Goal: Information Seeking & Learning: Learn about a topic

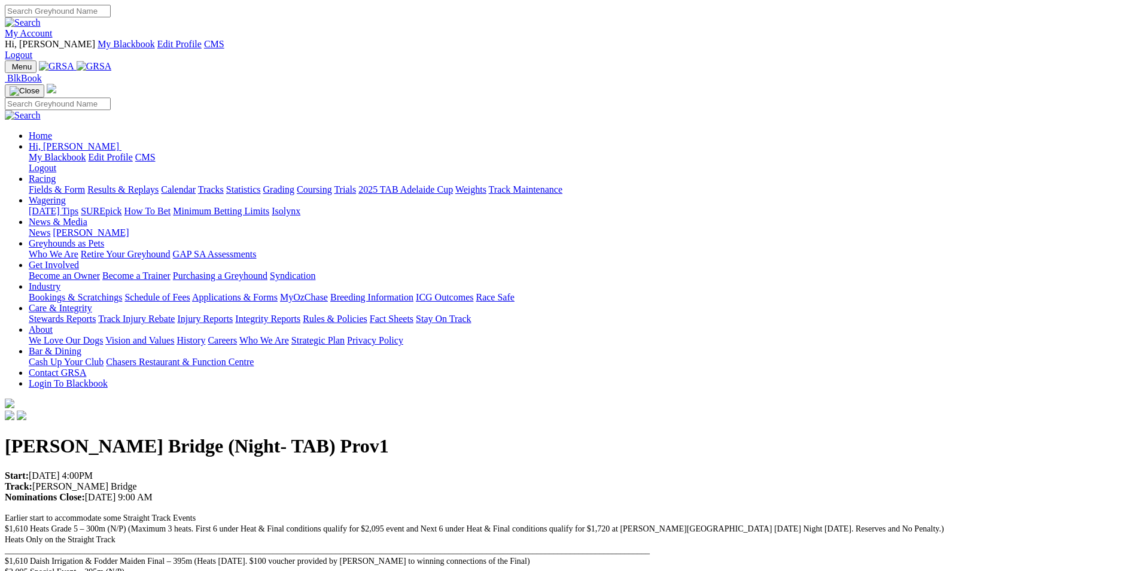
click at [66, 195] on link "Wagering" at bounding box center [47, 200] width 37 height 10
click at [56, 174] on link "Racing" at bounding box center [42, 179] width 27 height 10
click at [196, 184] on link "Calendar" at bounding box center [178, 189] width 35 height 10
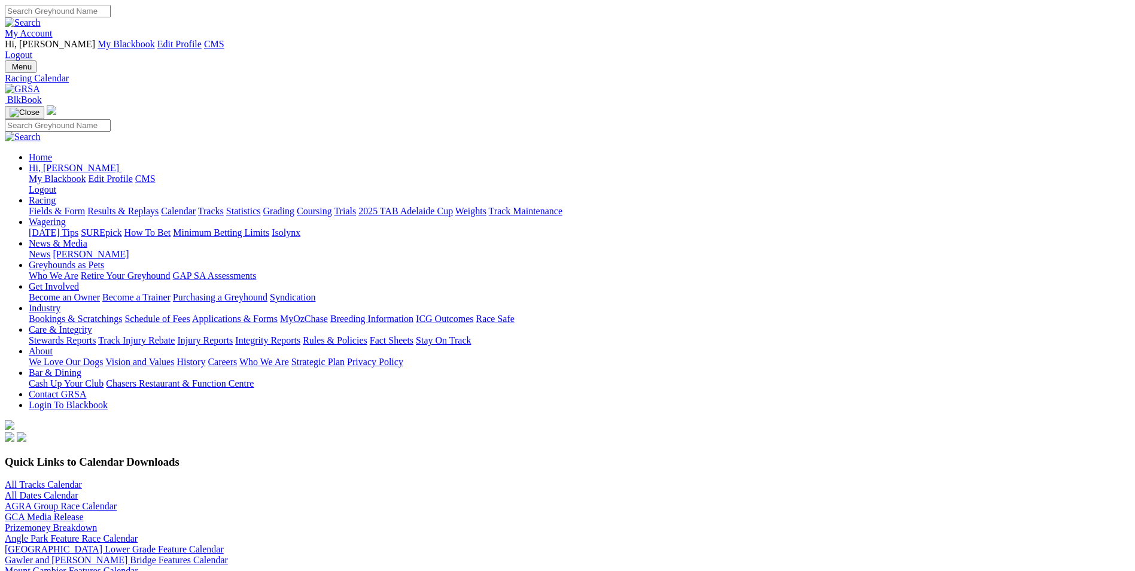
click at [40, 84] on img at bounding box center [22, 89] width 35 height 11
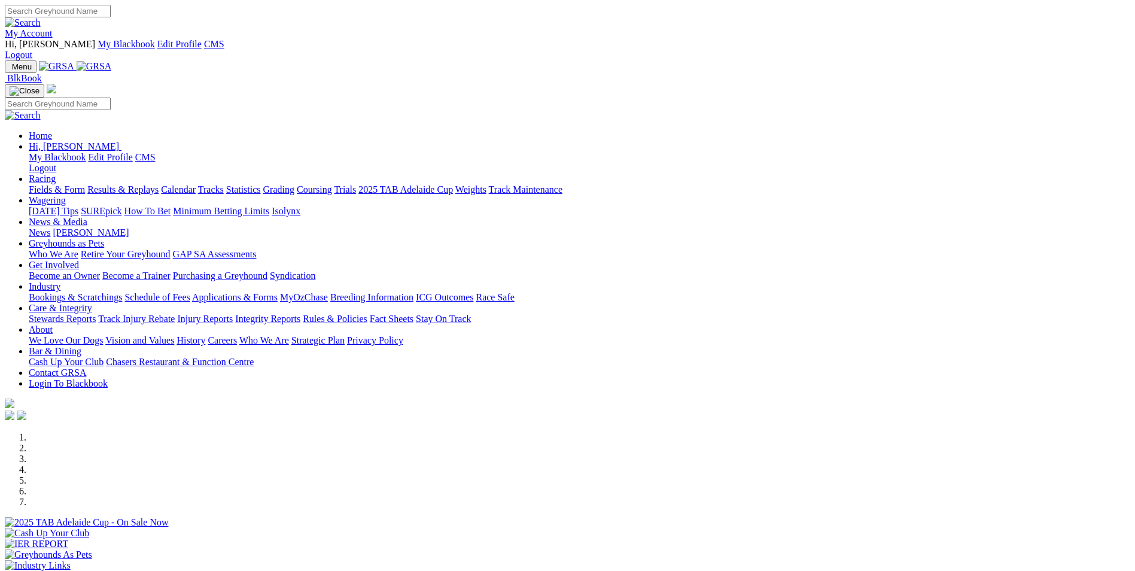
scroll to position [299, 0]
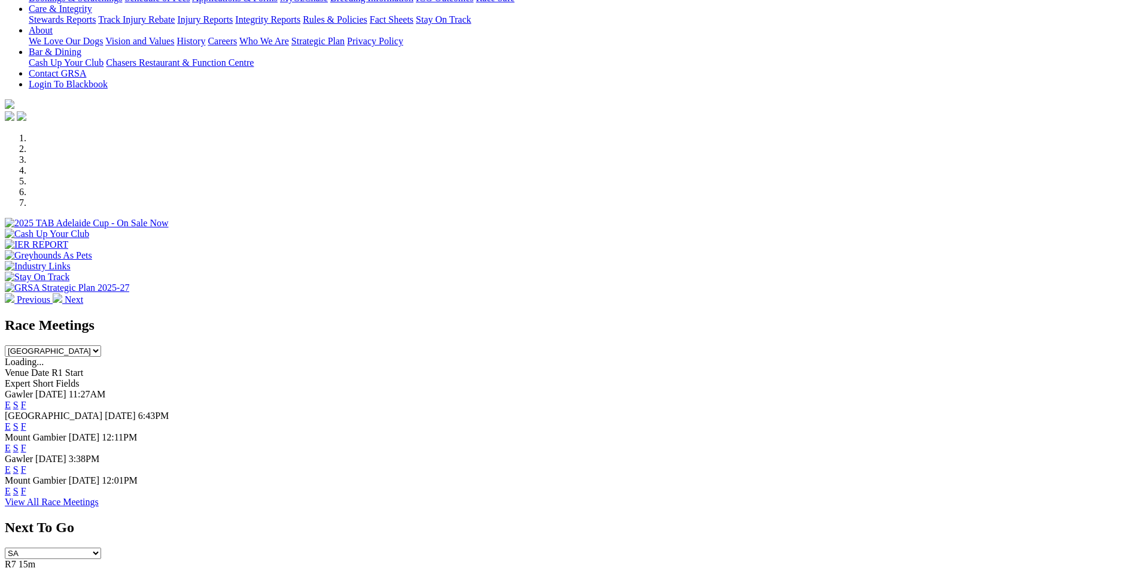
click at [11, 400] on link "E" at bounding box center [8, 405] width 6 height 10
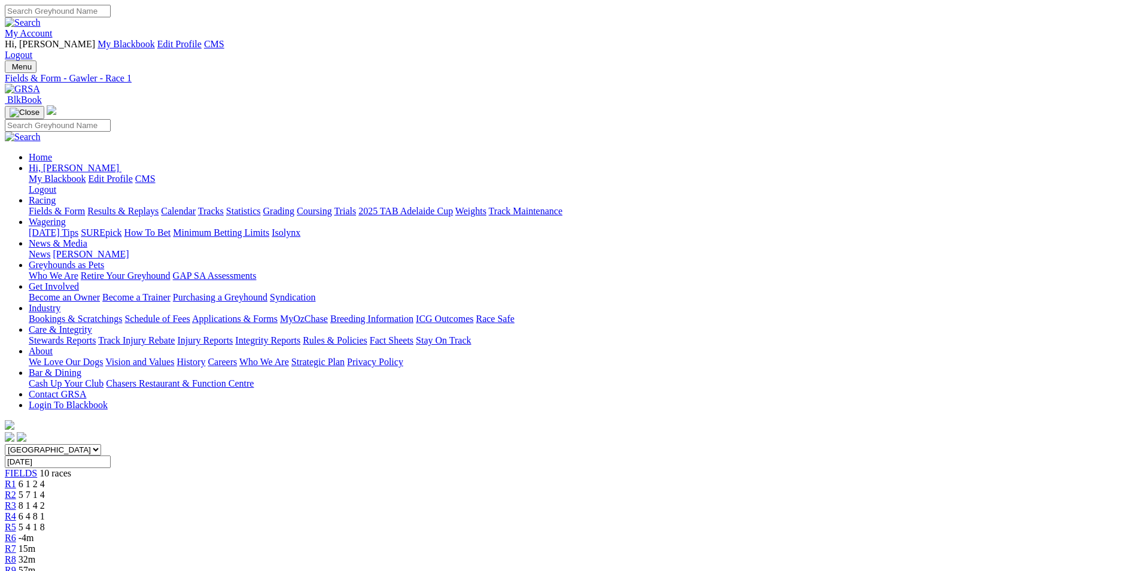
click at [40, 84] on img at bounding box center [22, 89] width 35 height 11
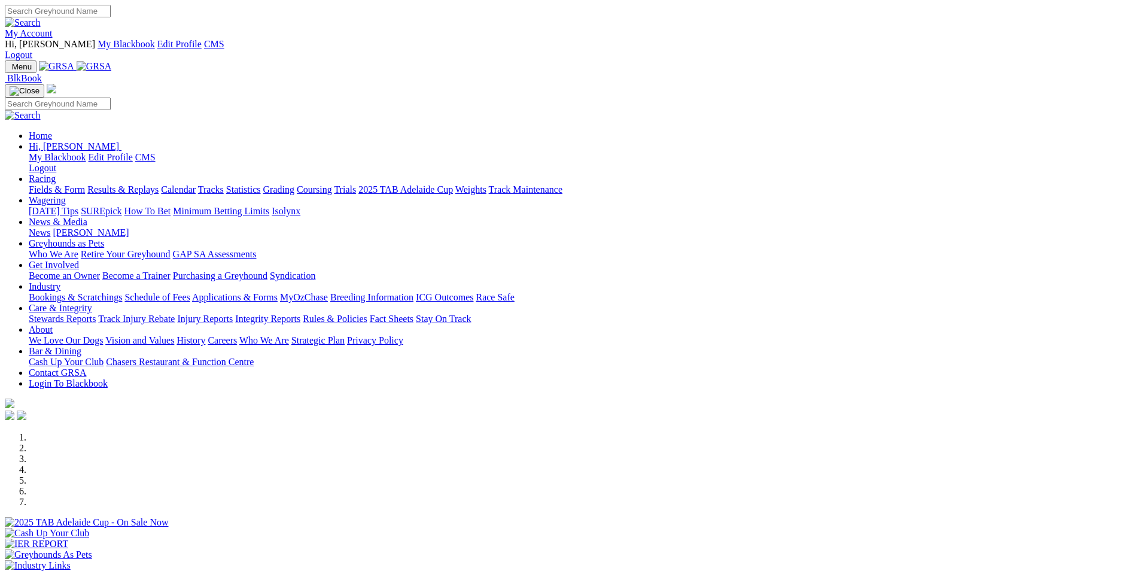
scroll to position [239, 0]
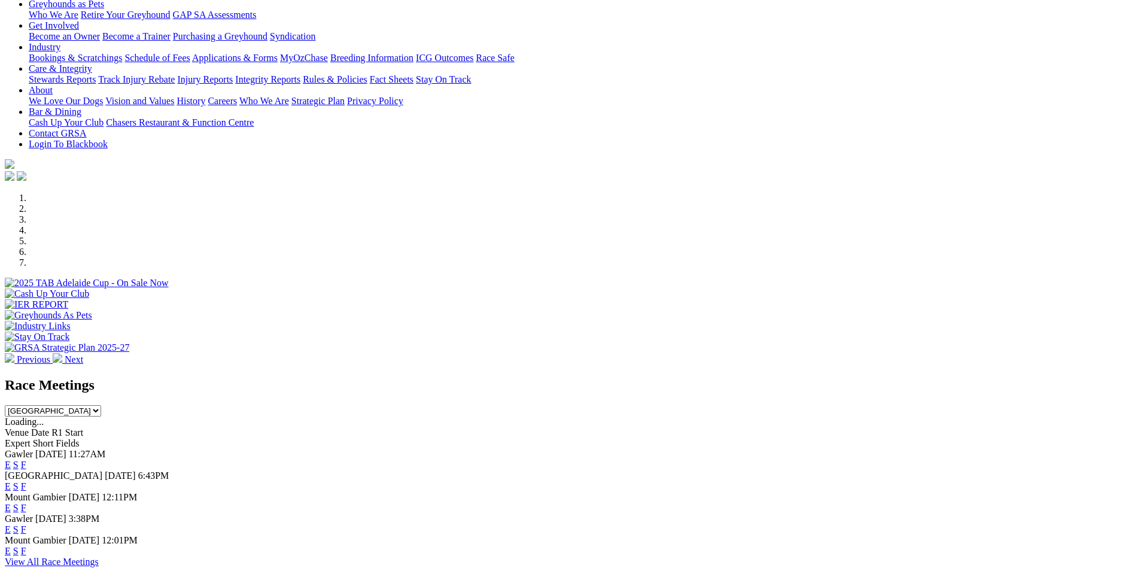
click at [11, 481] on link "E" at bounding box center [8, 486] width 6 height 10
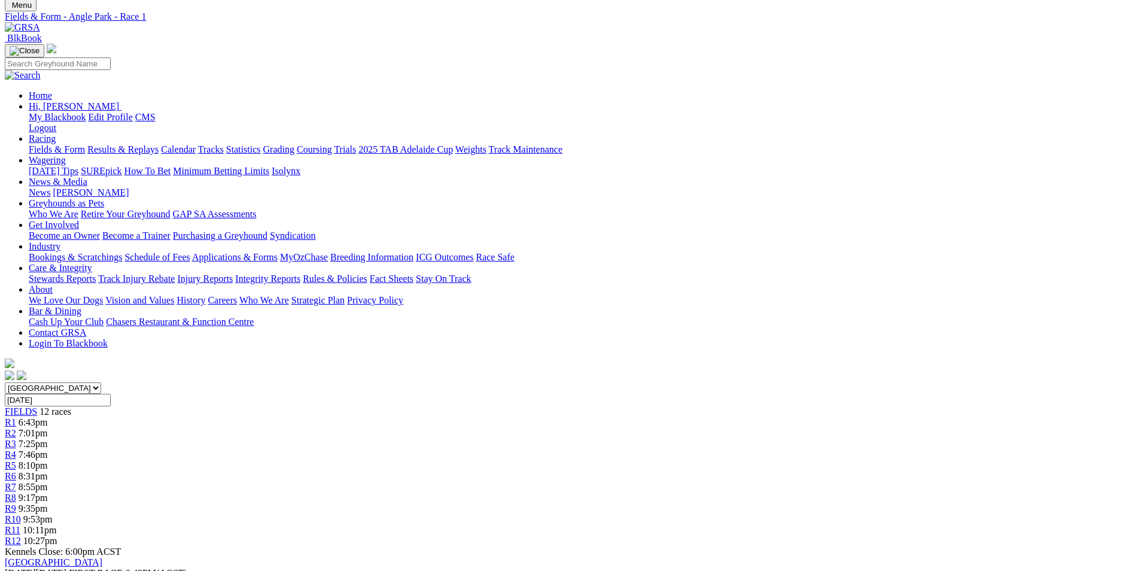
scroll to position [120, 0]
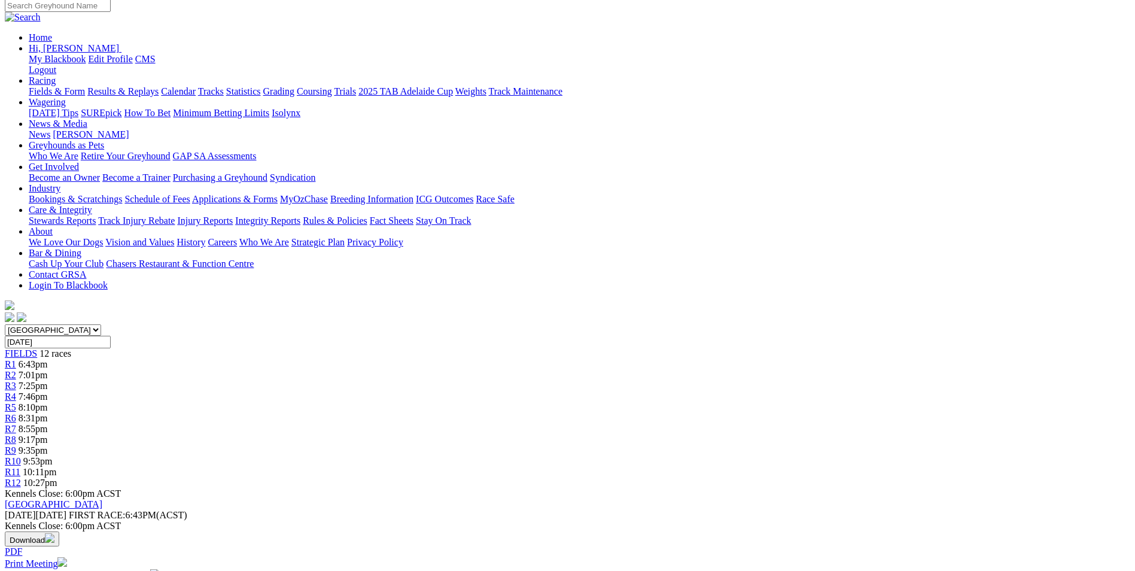
drag, startPoint x: 475, startPoint y: 410, endPoint x: 598, endPoint y: 443, distance: 127.7
drag, startPoint x: 598, startPoint y: 443, endPoint x: 555, endPoint y: 429, distance: 45.4
copy p "Mepunga Sage (5) has raced here before and won in a quick 30.40 back in July, s…"
click at [351, 370] on div "R2 7:01pm" at bounding box center [568, 375] width 1126 height 11
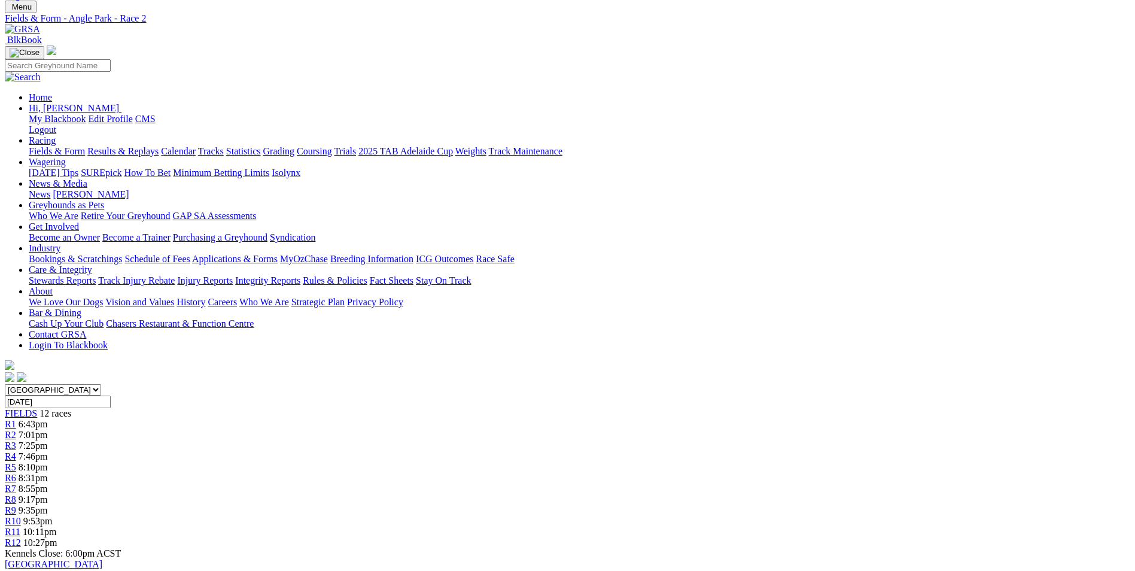
scroll to position [60, 0]
drag, startPoint x: 496, startPoint y: 453, endPoint x: 755, endPoint y: 485, distance: 261.1
drag, startPoint x: 755, startPoint y: 485, endPoint x: 702, endPoint y: 469, distance: 55.1
copy p "This is the maiden of the evening, Victa Graham (5) was a big improver here las…"
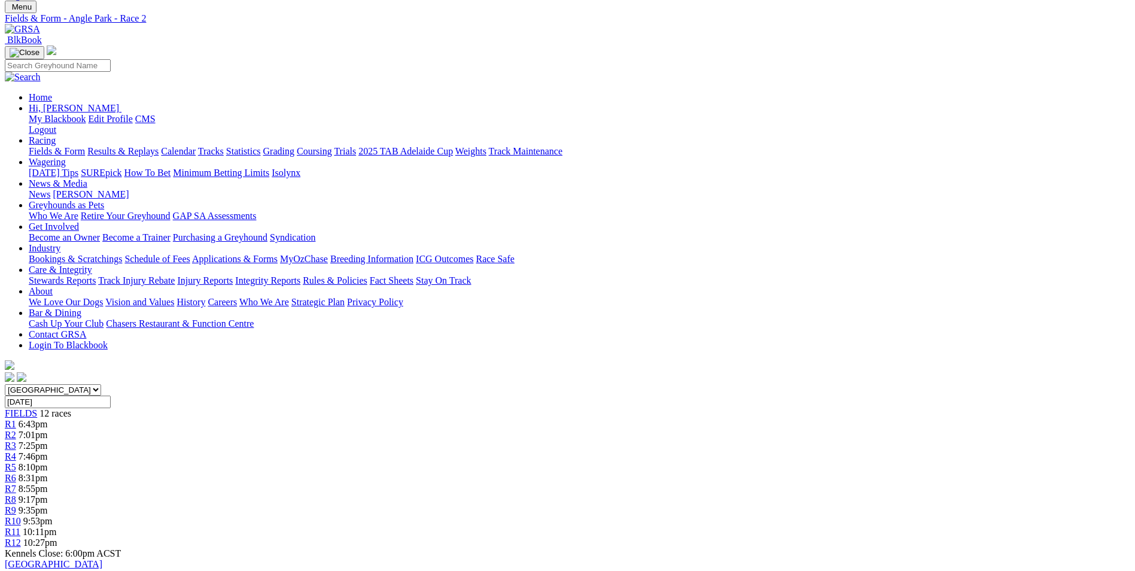
click at [16, 440] on link "R3" at bounding box center [10, 445] width 11 height 10
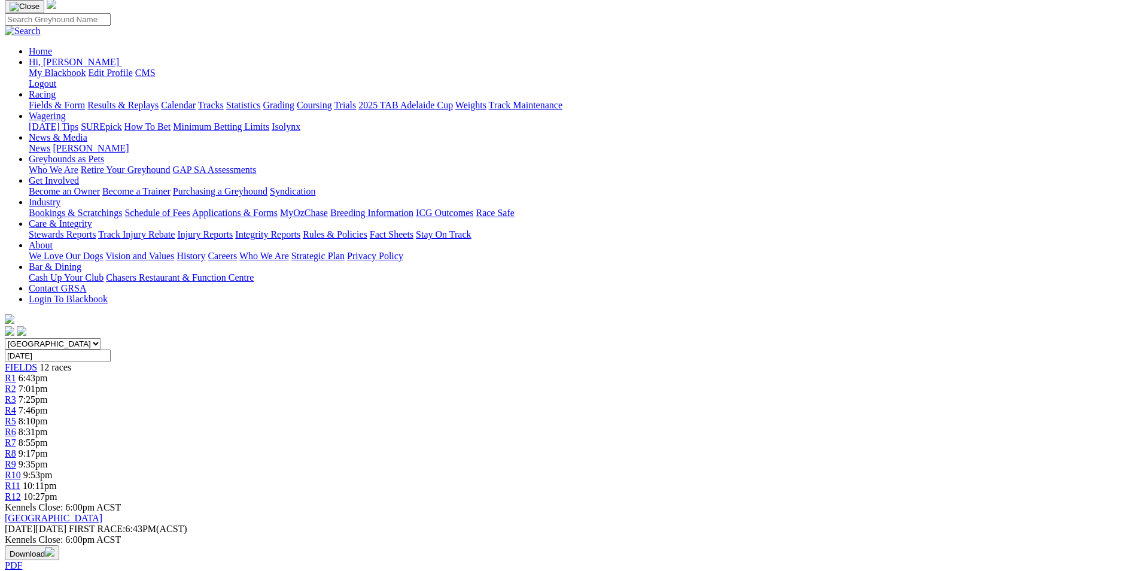
scroll to position [128, 0]
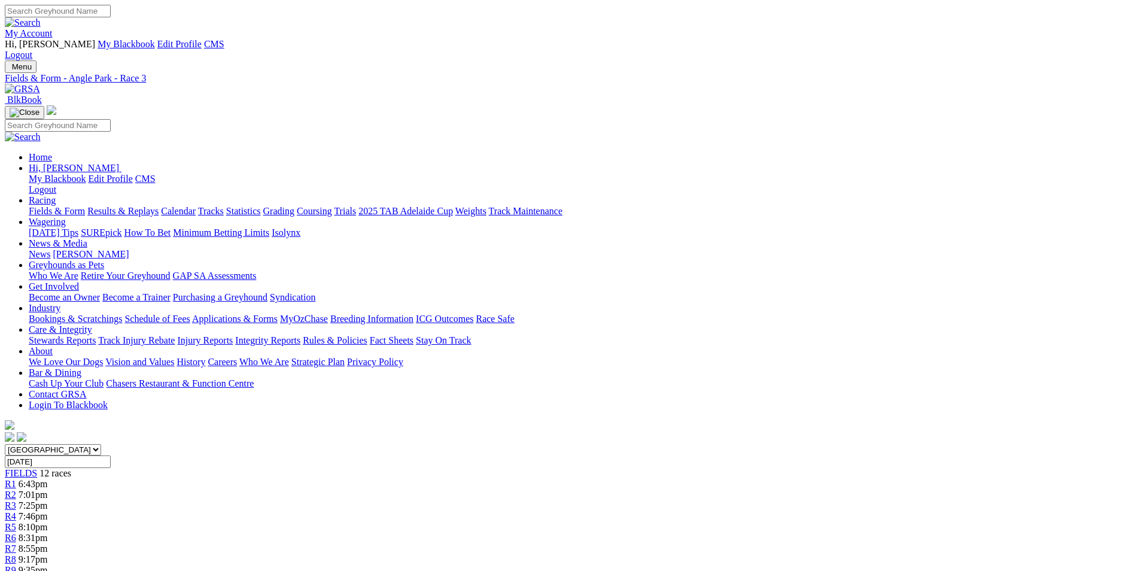
drag, startPoint x: 450, startPoint y: 469, endPoint x: 593, endPoint y: 500, distance: 146.4
drag, startPoint x: 593, startPoint y: 500, endPoint x: 536, endPoint y: 483, distance: 59.3
copy p "The Cameron Butcher kennel hold a very strong handy here with his two runners, …"
click at [453, 511] on div "R4 7:46pm" at bounding box center [568, 516] width 1126 height 11
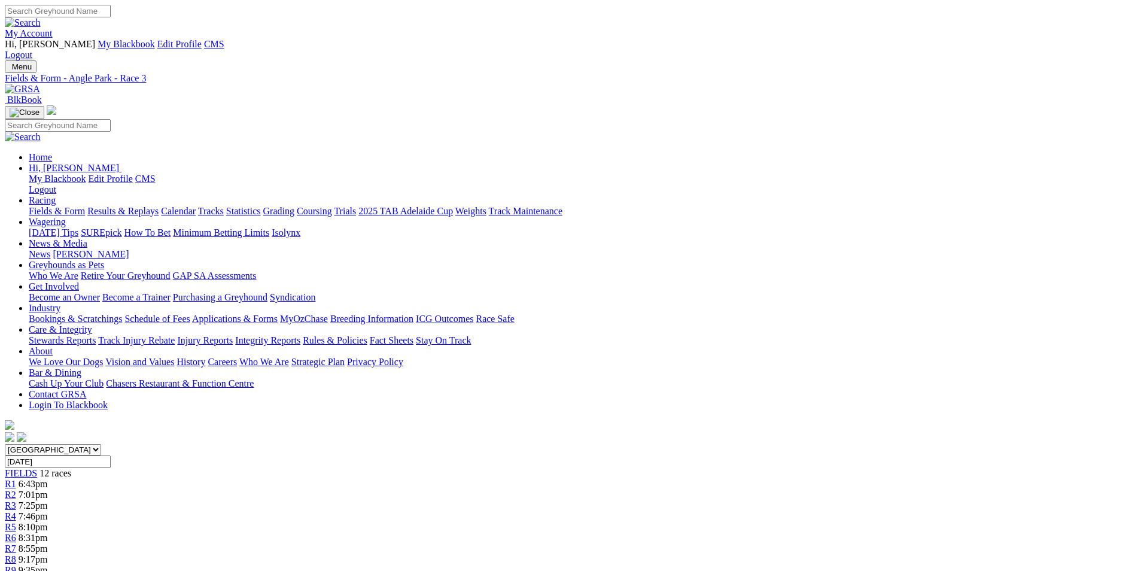
scroll to position [22, 0]
drag, startPoint x: 521, startPoint y: 466, endPoint x: 838, endPoint y: 498, distance: 319.4
drag, startPoint x: 838, startPoint y: 498, endPoint x: 740, endPoint y: 497, distance: 98.7
copy p "This is the distance affair of the evening, i will stick with Springvale Bray (…"
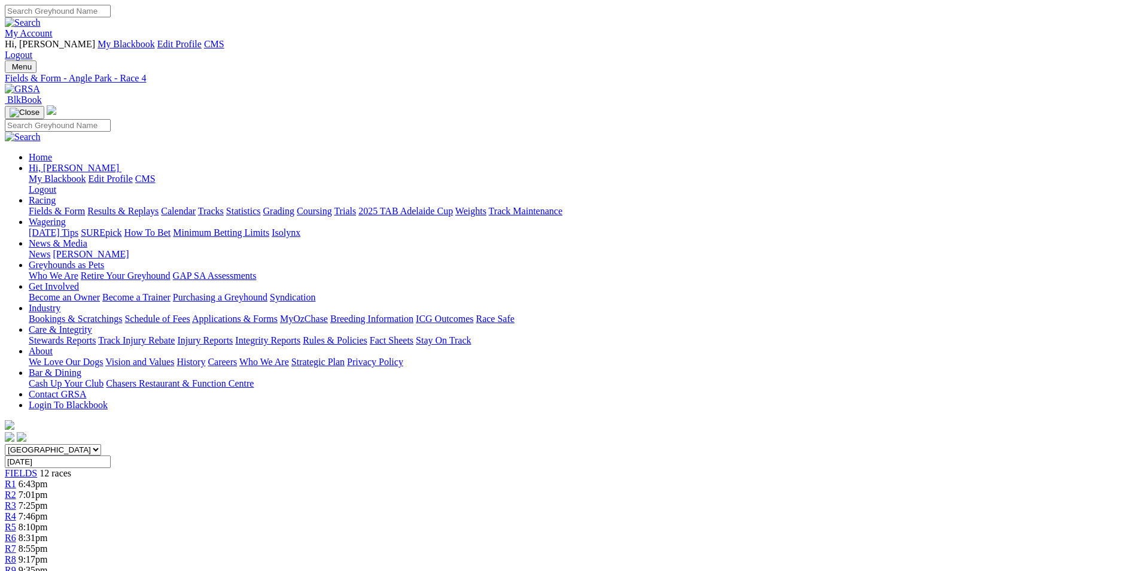
click at [513, 522] on div "R5 8:10pm" at bounding box center [568, 527] width 1126 height 11
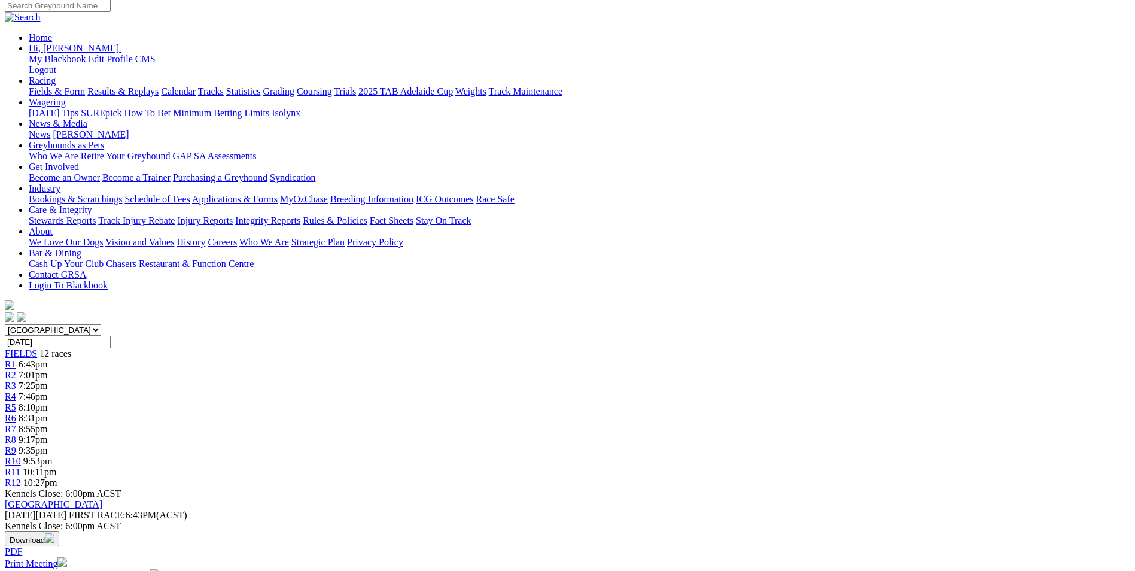
scroll to position [120, 0]
drag, startPoint x: 490, startPoint y: 411, endPoint x: 761, endPoint y: 451, distance: 273.9
drag, startPoint x: 761, startPoint y: 451, endPoint x: 697, endPoint y: 427, distance: 68.9
copy p "Weblec Joel (6) has been here before and was placed, he is in the powerful Brit…"
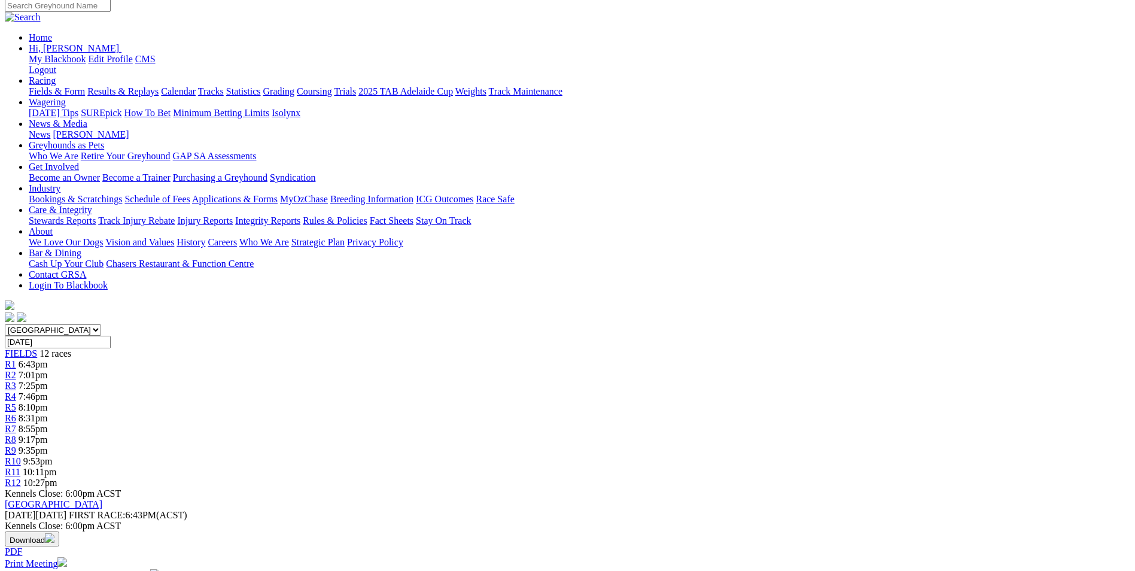
click at [16, 413] on span "R6" at bounding box center [10, 418] width 11 height 10
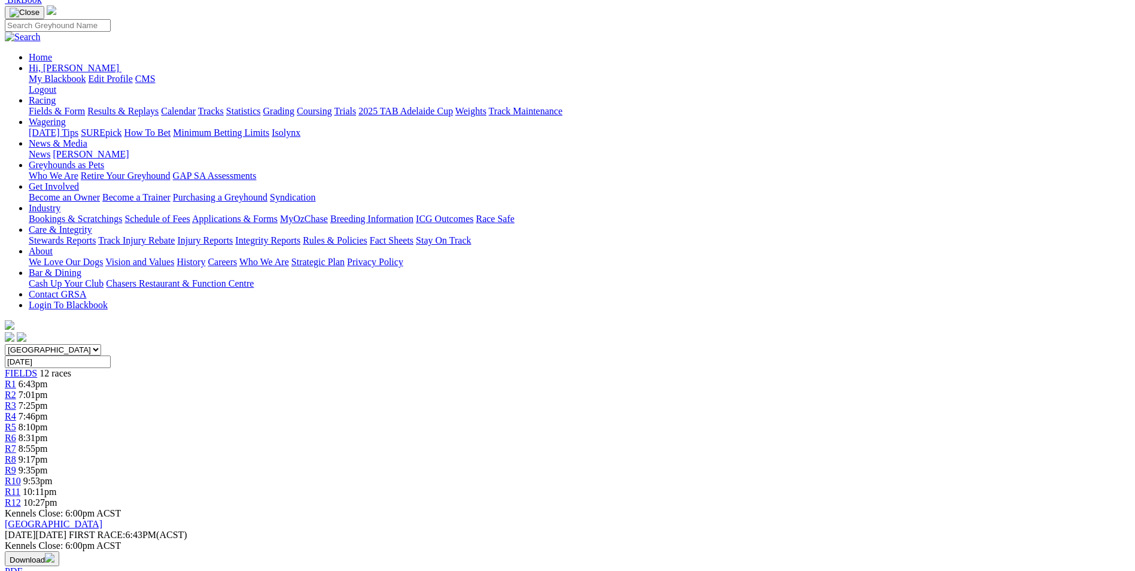
scroll to position [120, 0]
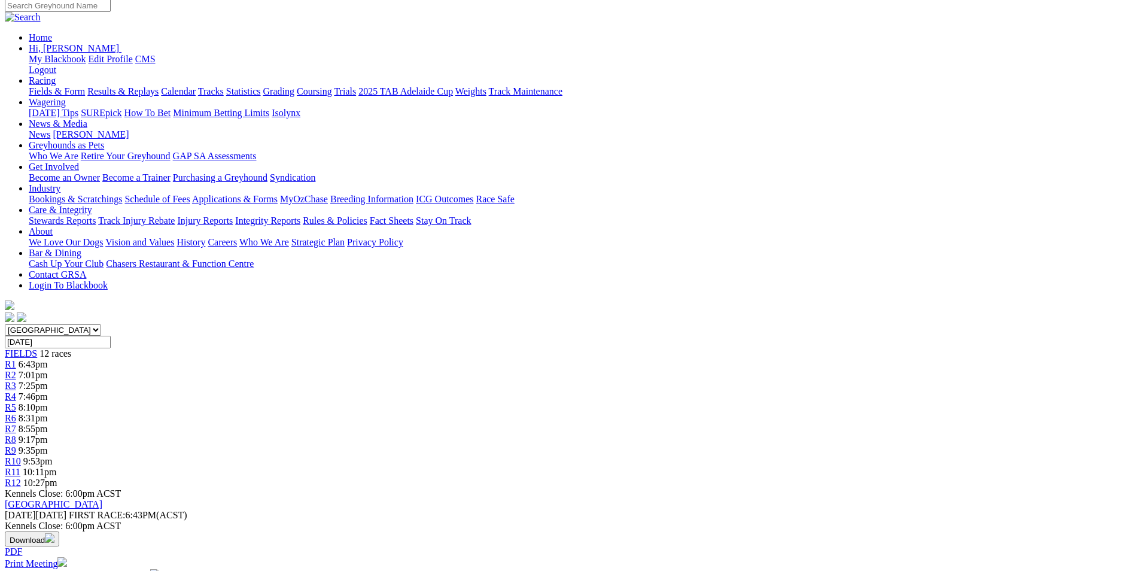
drag, startPoint x: 527, startPoint y: 412, endPoint x: 584, endPoint y: 449, distance: 67.6
drag, startPoint x: 584, startPoint y: 449, endPoint x: 556, endPoint y: 437, distance: 29.8
copy p "Afire (1) can bounce back after running 2nd here last week when a short priced …"
click at [621, 424] on div "R7 8:55pm" at bounding box center [568, 429] width 1126 height 11
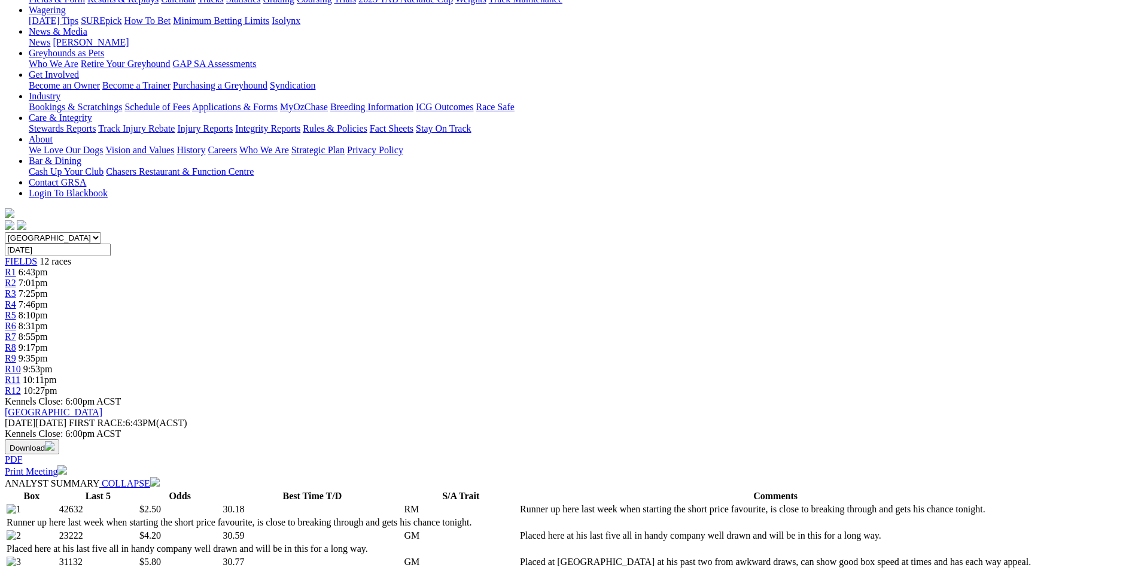
scroll to position [239, 0]
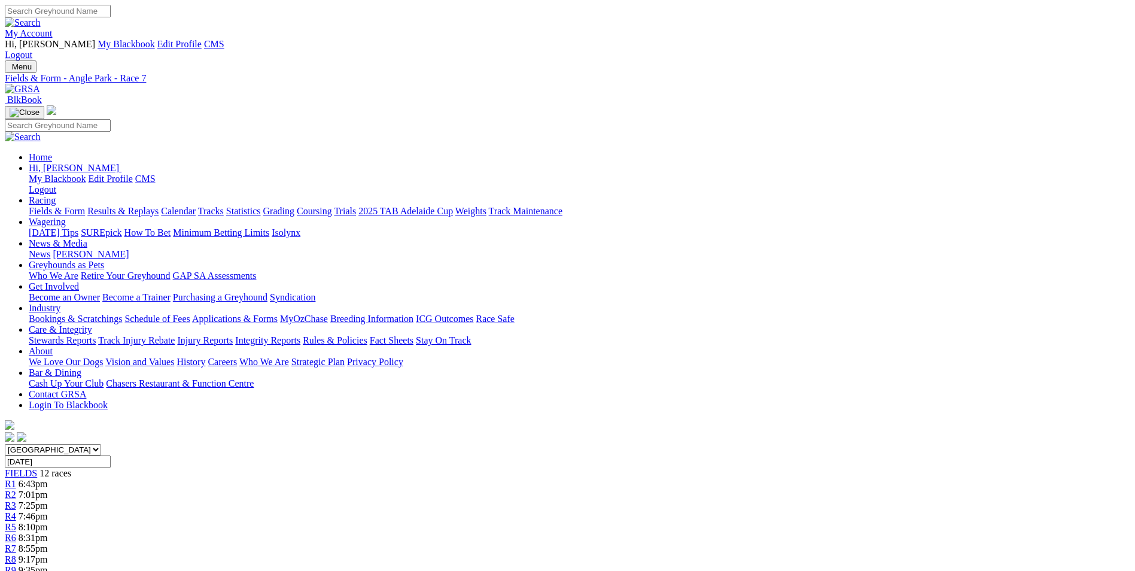
scroll to position [180, 0]
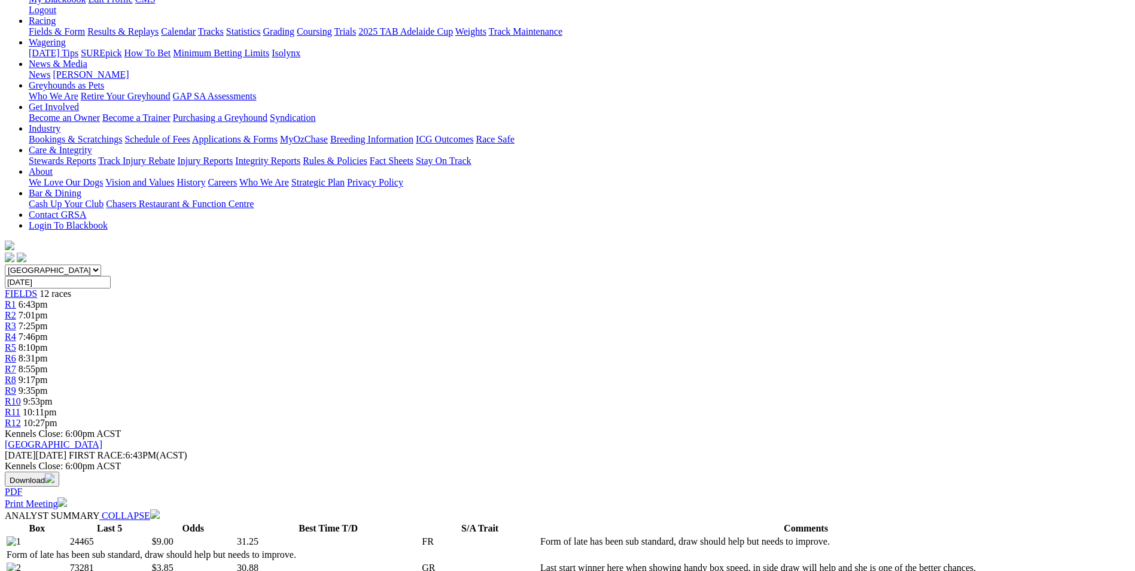
drag, startPoint x: 442, startPoint y: 395, endPoint x: 570, endPoint y: 426, distance: 131.8
drag, startPoint x: 570, startPoint y: 426, endPoint x: 537, endPoint y: 417, distance: 34.7
copy p "Paw Shayna (5) did a good job here last week when winning from a wide draw at e…"
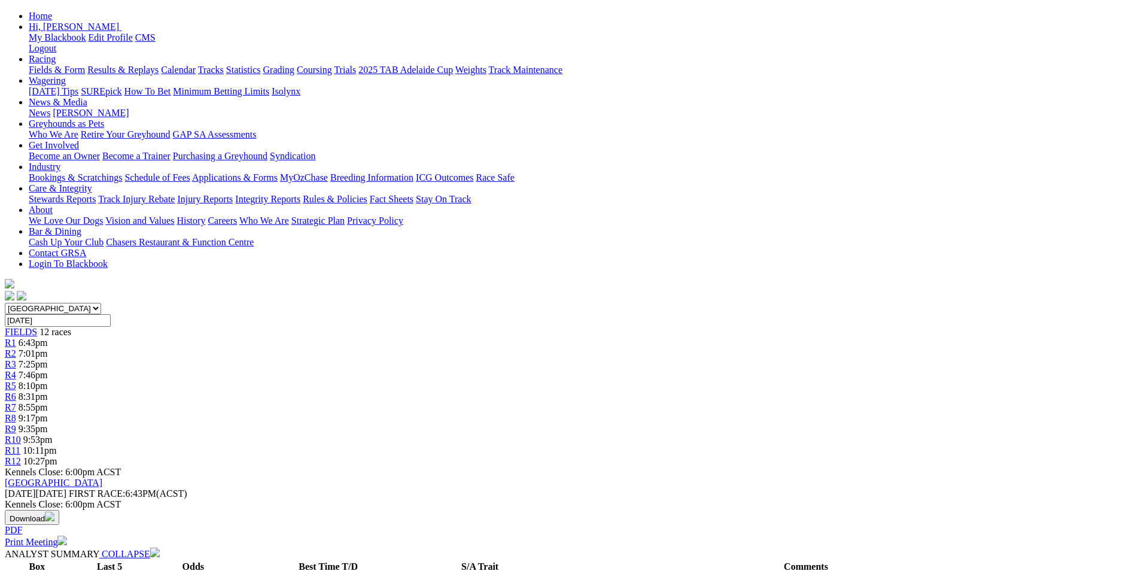
scroll to position [120, 0]
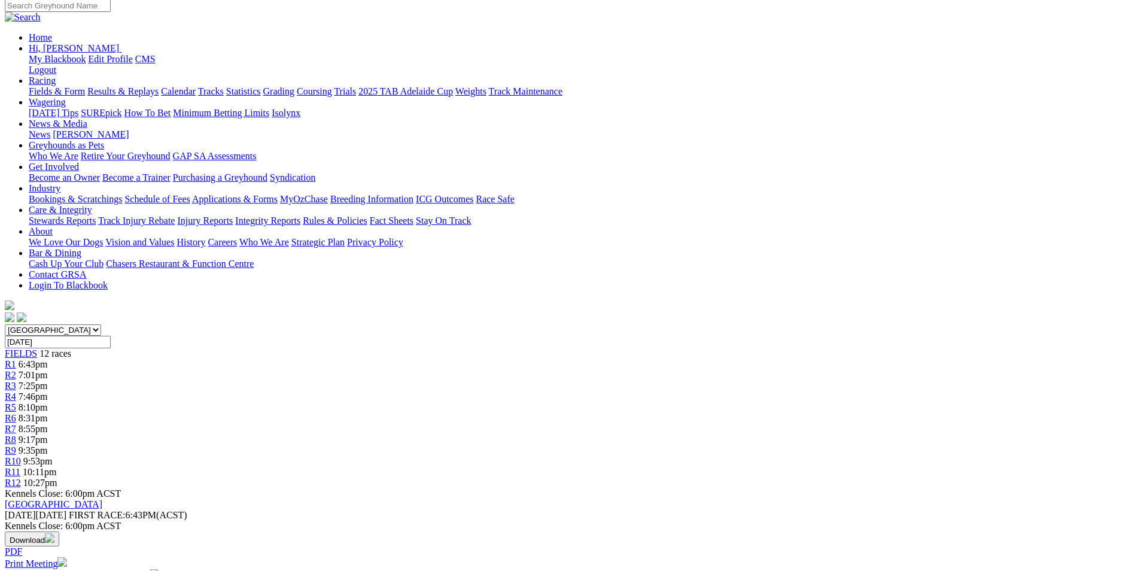
click at [16, 434] on link "R8" at bounding box center [10, 439] width 11 height 10
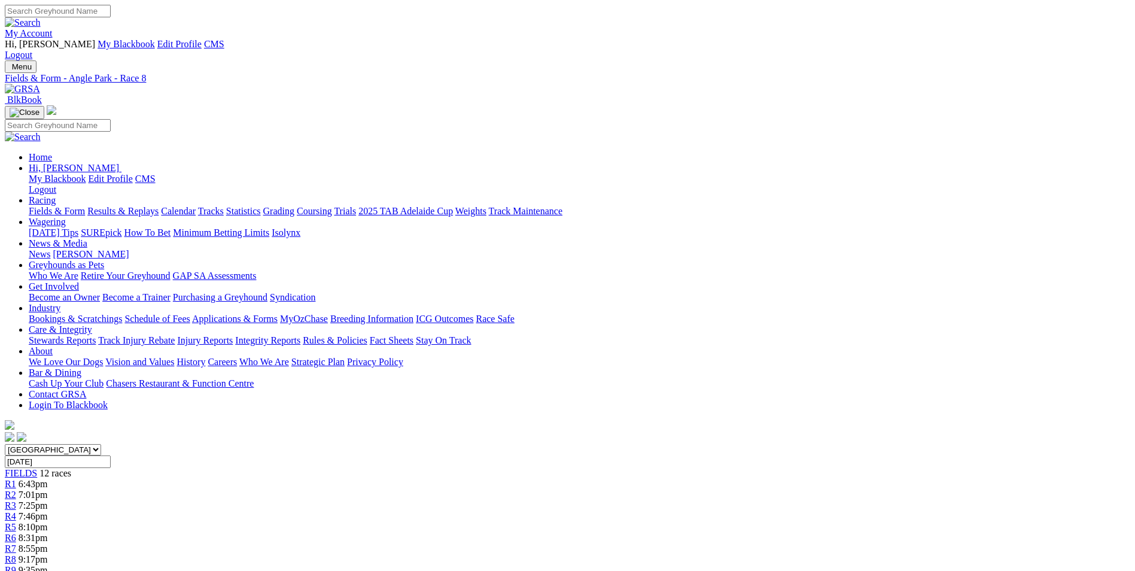
scroll to position [120, 0]
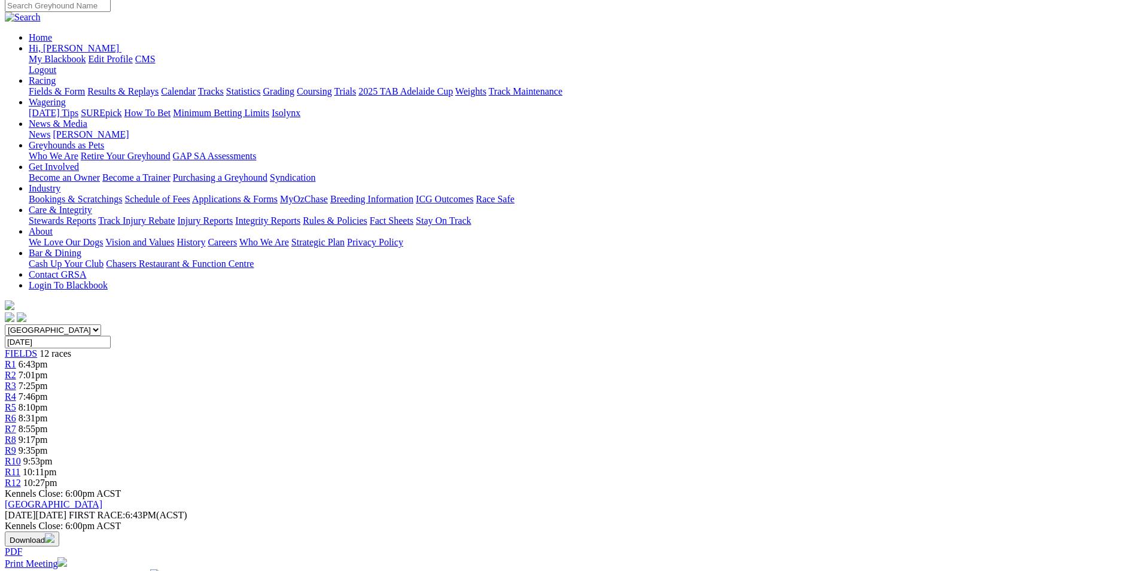
drag, startPoint x: 434, startPoint y: 453, endPoint x: 516, endPoint y: 495, distance: 91.5
drag, startPoint x: 516, startPoint y: 495, endPoint x: 480, endPoint y: 473, distance: 41.9
copy p "This is the FINAL of the Kings & Queens with over $5,000 to the winner, Take A …"
click at [16, 445] on link "R9" at bounding box center [10, 450] width 11 height 10
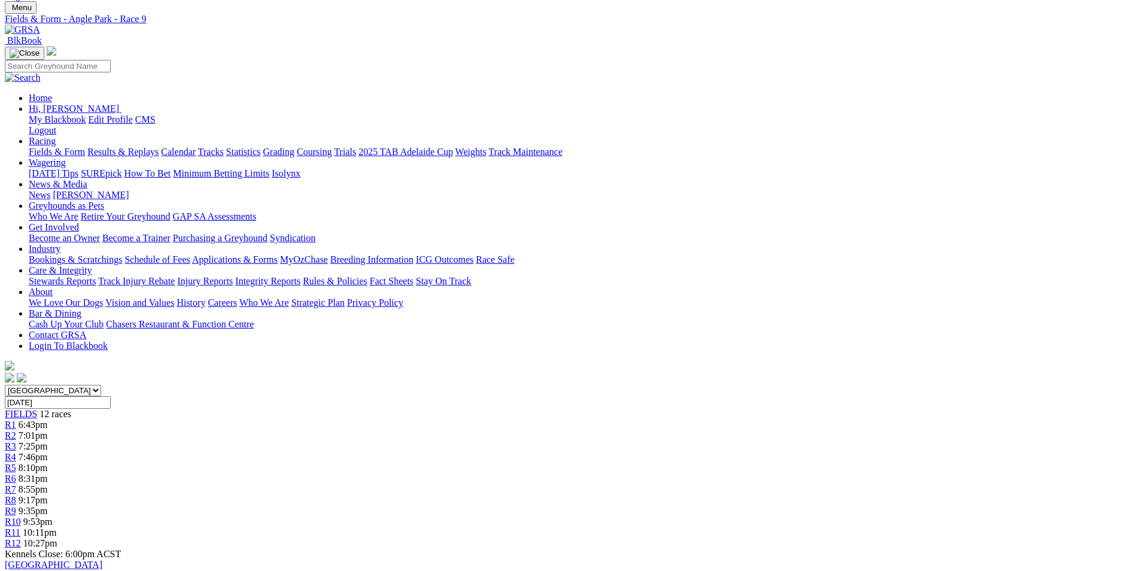
scroll to position [60, 0]
drag, startPoint x: 451, startPoint y: 409, endPoint x: 591, endPoint y: 442, distance: 144.4
drag, startPoint x: 591, startPoint y: 442, endPoint x: 564, endPoint y: 430, distance: 29.8
copy p "This is over the 595M and Vista Cadmium (1) has handy form here over this trip …"
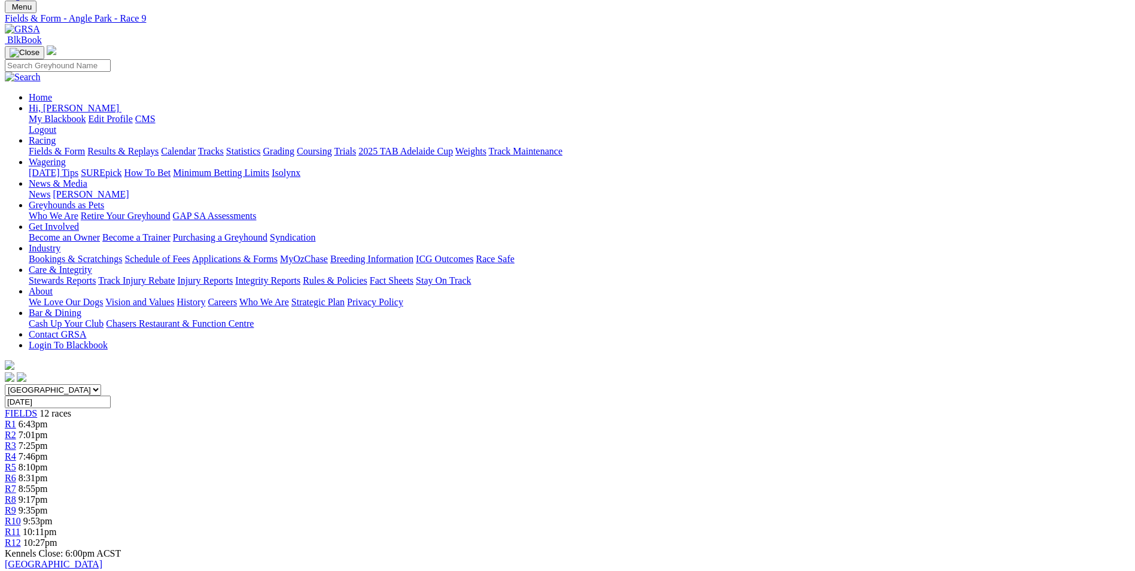
click at [53, 516] on span "9:53pm" at bounding box center [37, 521] width 29 height 10
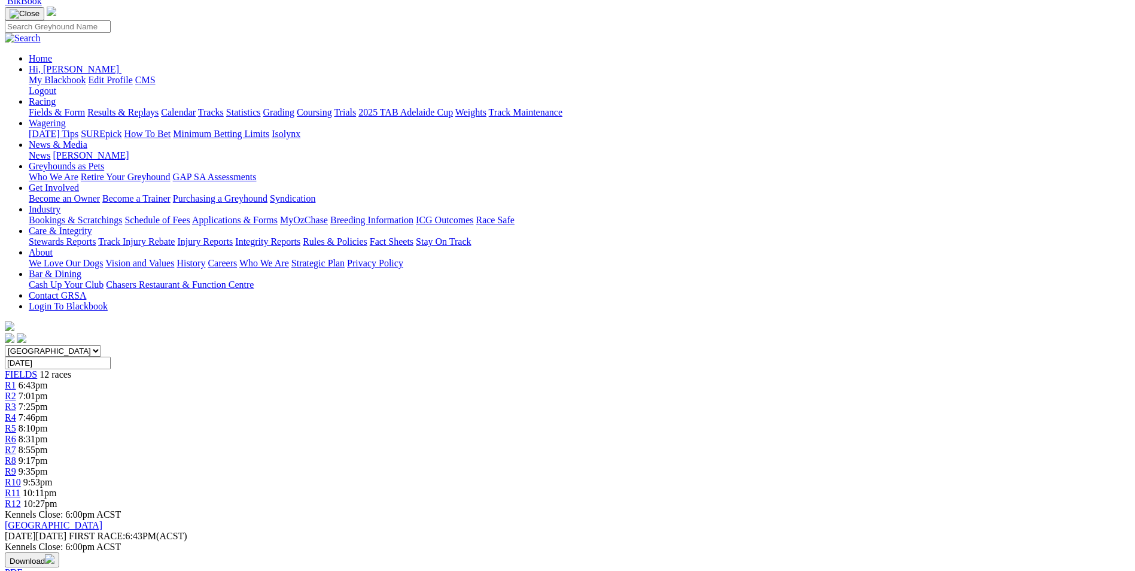
scroll to position [163, 0]
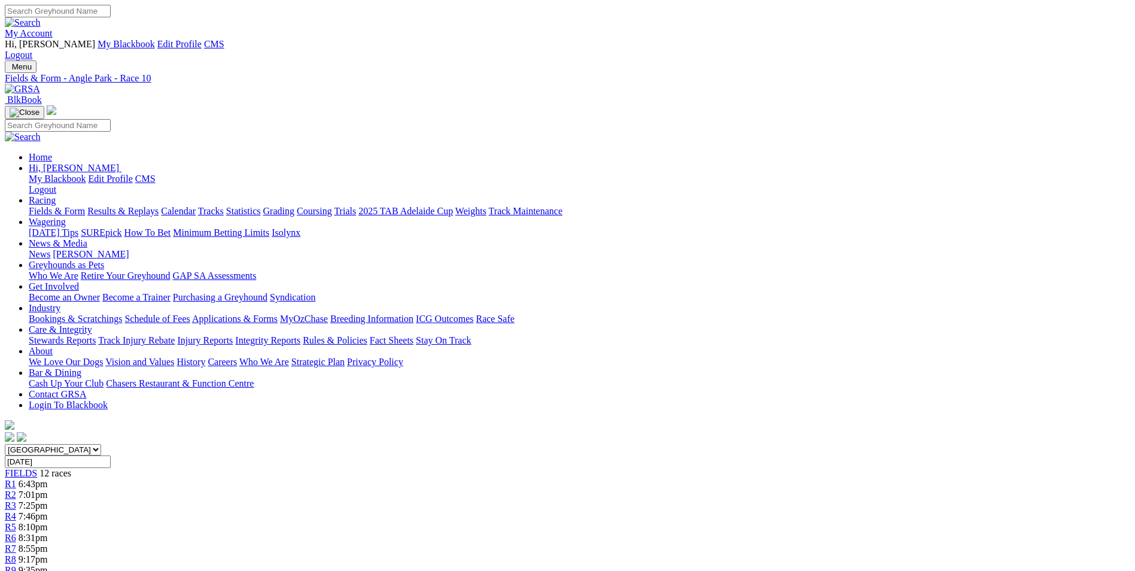
drag, startPoint x: 501, startPoint y: 467, endPoint x: 789, endPoint y: 504, distance: 290.1
drag, startPoint x: 789, startPoint y: 504, endPoint x: 738, endPoint y: 486, distance: 53.7
copy p "Another over the 595M and get on Dashing Slay (4) who was runner up here last r…"
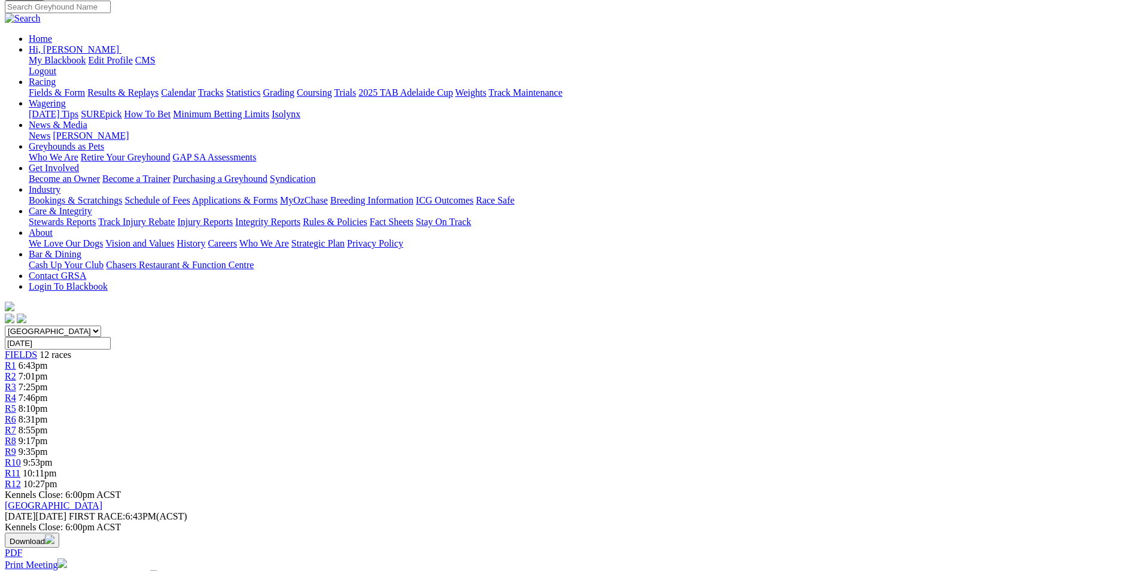
scroll to position [120, 0]
drag, startPoint x: 427, startPoint y: 349, endPoint x: 460, endPoint y: 382, distance: 46.1
drag, startPoint x: 460, startPoint y: 382, endPoint x: 447, endPoint y: 366, distance: 20.5
copy p "The [PERSON_NAME] kennel has four of the five runners engaged here over the sho…"
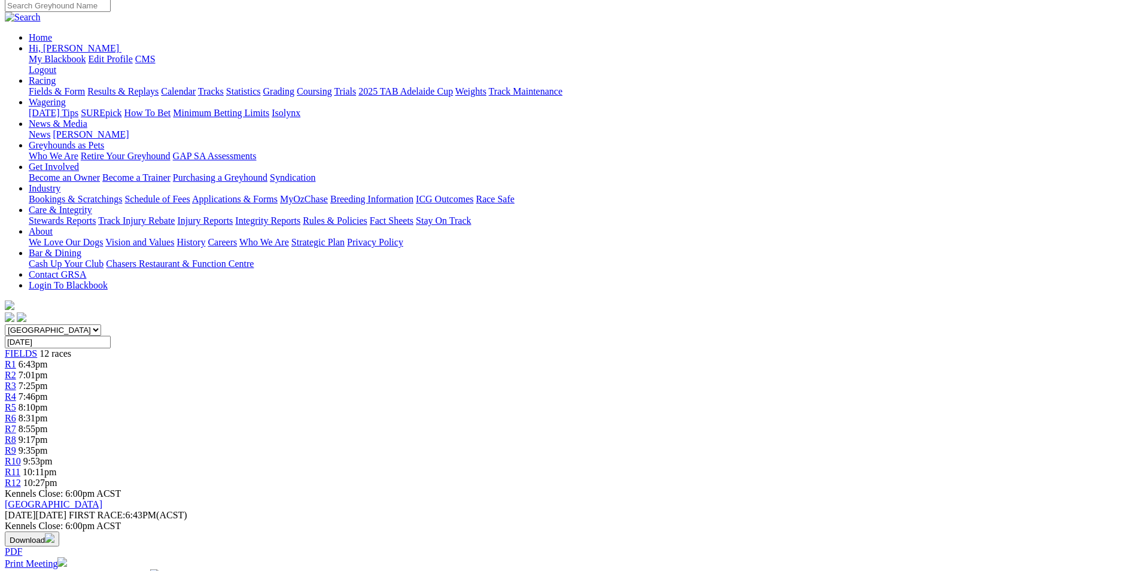
click at [57, 477] on span "10:27pm" at bounding box center [40, 482] width 34 height 10
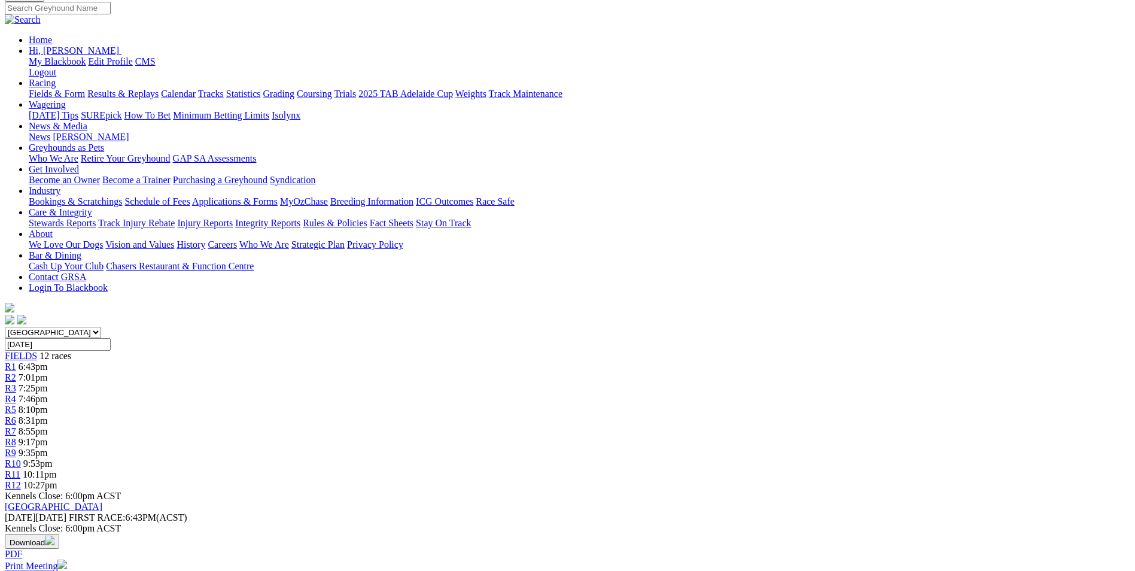
scroll to position [120, 0]
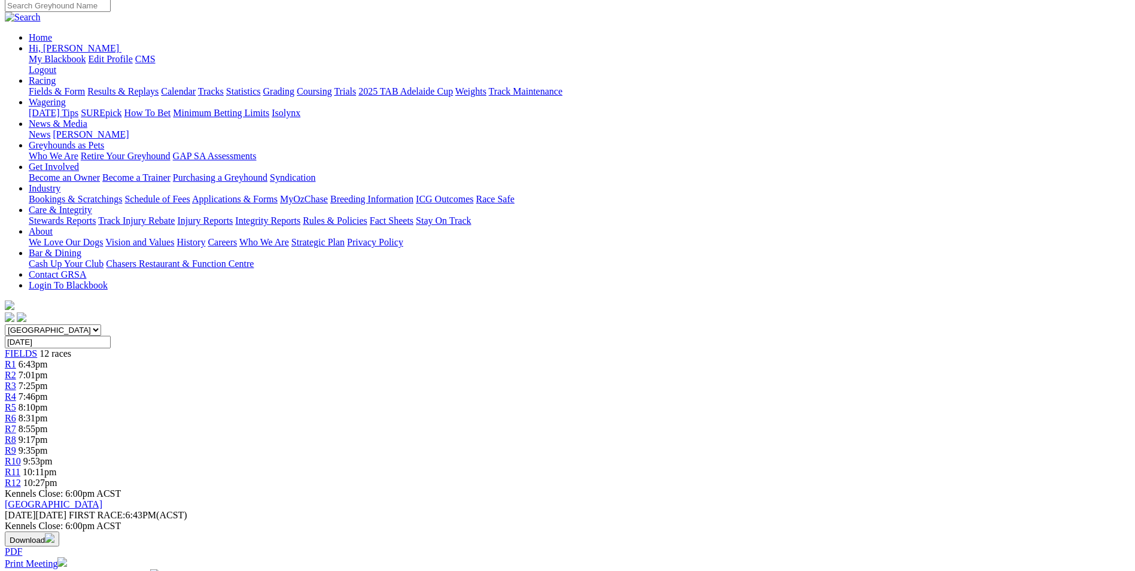
drag, startPoint x: 464, startPoint y: 370, endPoint x: 652, endPoint y: 407, distance: 190.9
drag, startPoint x: 652, startPoint y: 407, endPoint x: 598, endPoint y: 385, distance: 57.9
copy p "We end the night with a 342M event, Right Side Up (4) has been hit and miss of …"
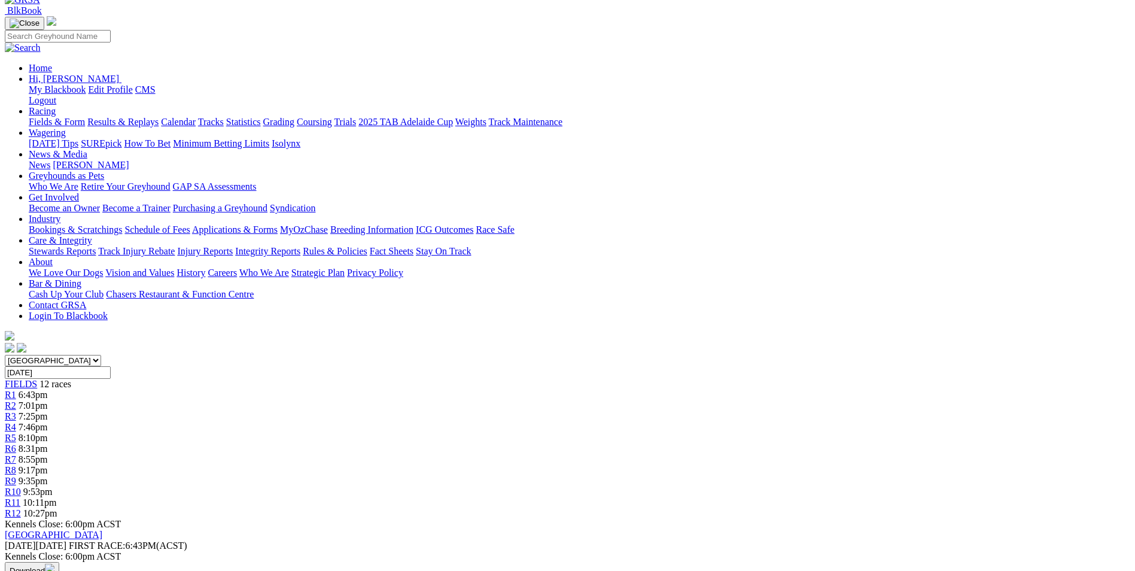
scroll to position [60, 0]
